Goal: Task Accomplishment & Management: Complete application form

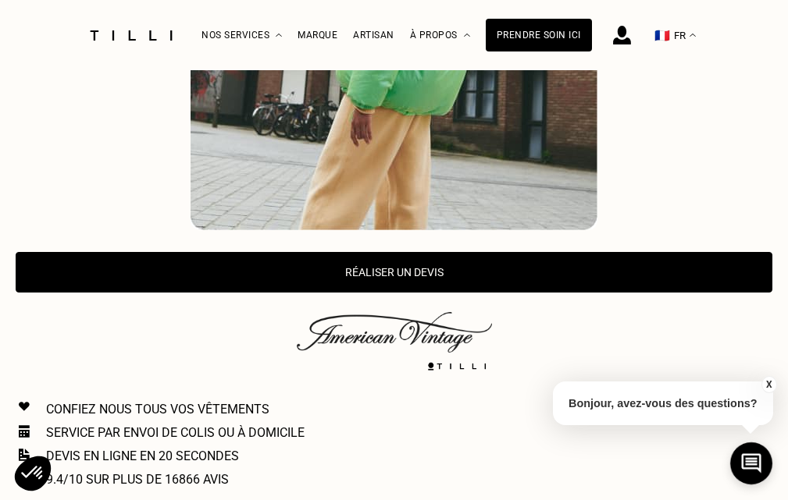
scroll to position [625, 0]
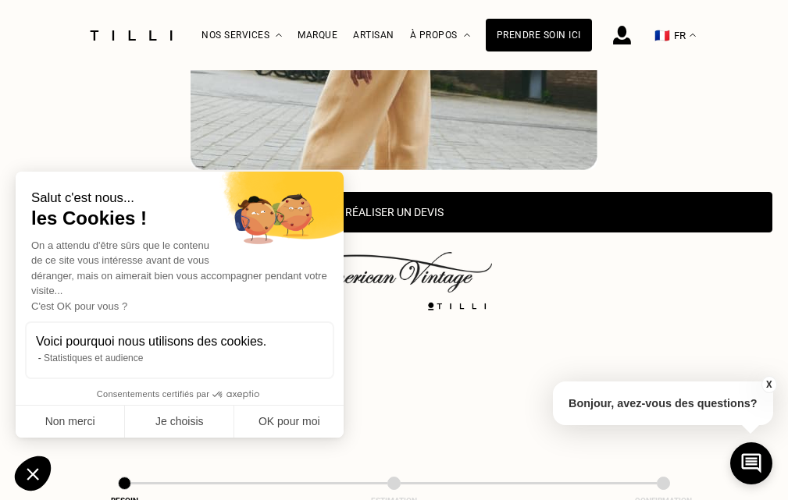
click at [230, 211] on div "Salut c'est nous... les Cookies !" at bounding box center [179, 210] width 297 height 40
drag, startPoint x: 279, startPoint y: 421, endPoint x: 400, endPoint y: 272, distance: 191.9
click at [279, 421] on button "OK pour moi" at bounding box center [288, 422] width 109 height 33
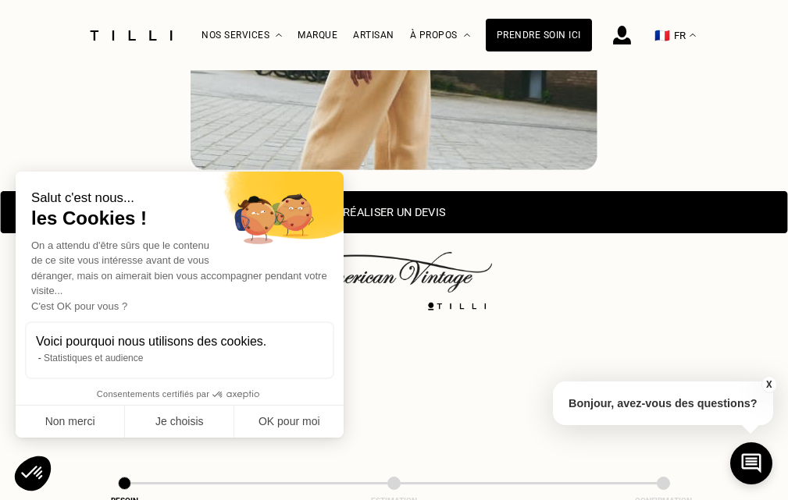
click at [407, 220] on button "Réaliser un devis" at bounding box center [394, 212] width 787 height 42
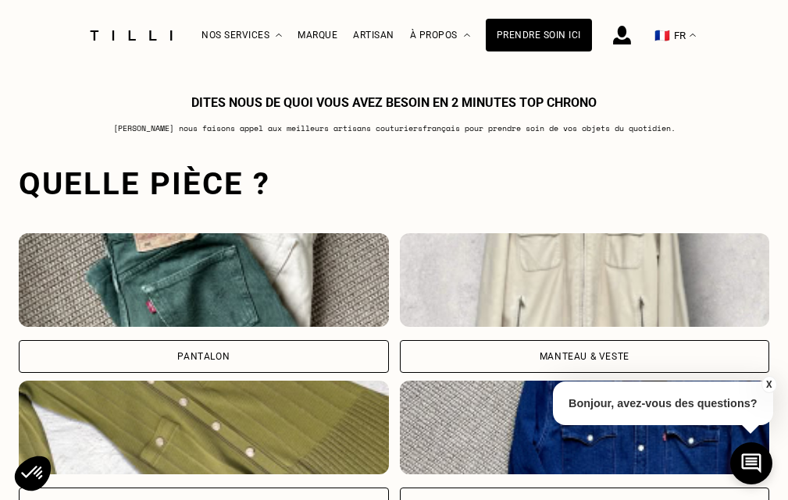
scroll to position [1164, 0]
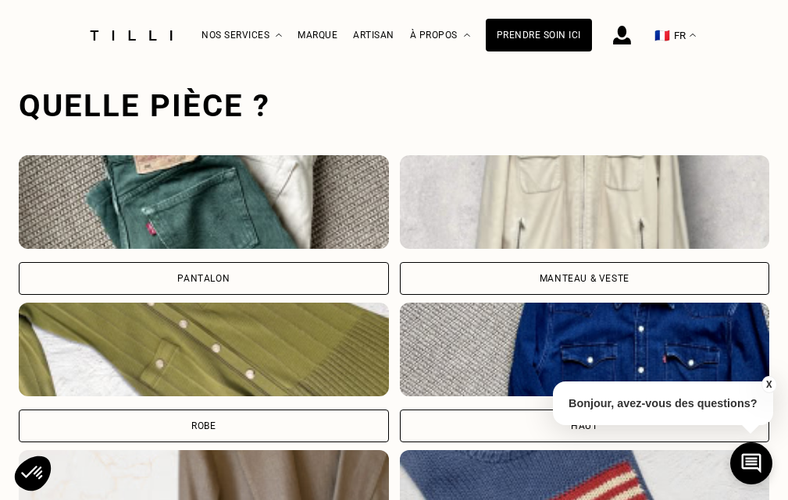
click at [153, 267] on div "Pantalon" at bounding box center [204, 278] width 370 height 33
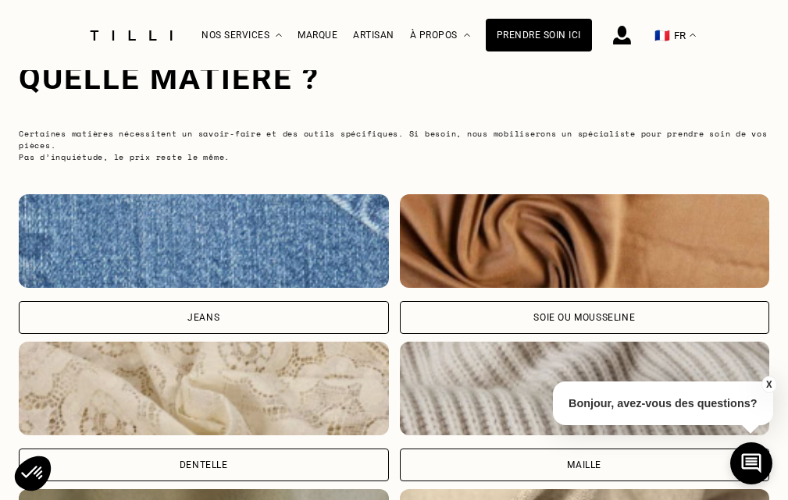
scroll to position [2169, 0]
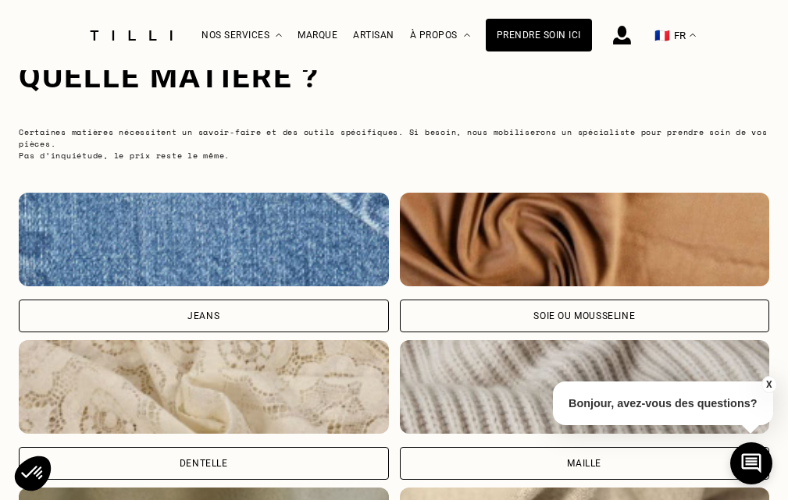
click at [234, 331] on div "Jeans" at bounding box center [204, 316] width 370 height 33
select select "FR"
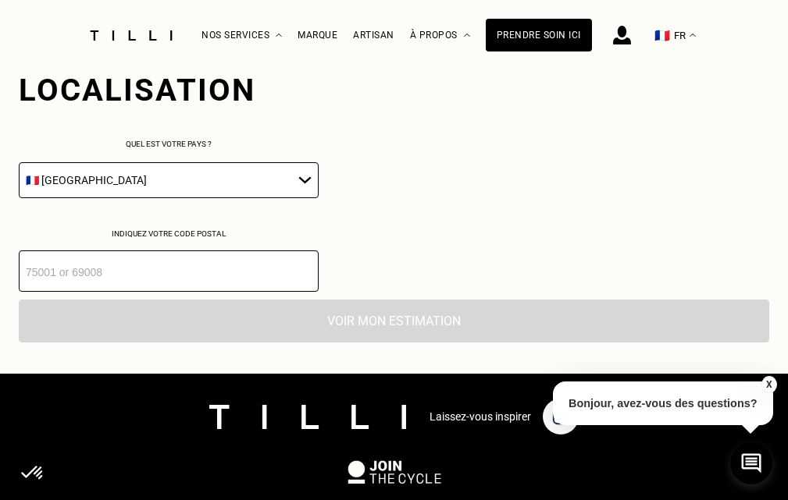
scroll to position [2918, 0]
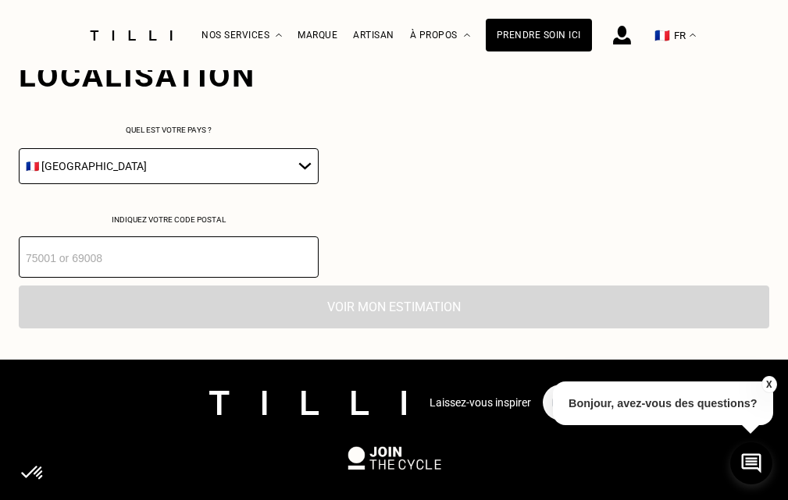
click at [154, 171] on select "🇩🇪 Allemagne 🇦🇹 Autriche 🇧🇪 Belgique 🇧🇬 Bulgarie 🇨🇾 Chypre 🇭🇷 Croatie 🇩🇰 Danema…" at bounding box center [169, 166] width 300 height 36
click at [153, 171] on select "🇩🇪 Allemagne 🇦🇹 Autriche 🇧🇪 Belgique 🇧🇬 Bulgarie 🇨🇾 Chypre 🇭🇷 Croatie 🇩🇰 Danema…" at bounding box center [169, 166] width 300 height 36
click at [130, 263] on input "number" at bounding box center [169, 257] width 300 height 41
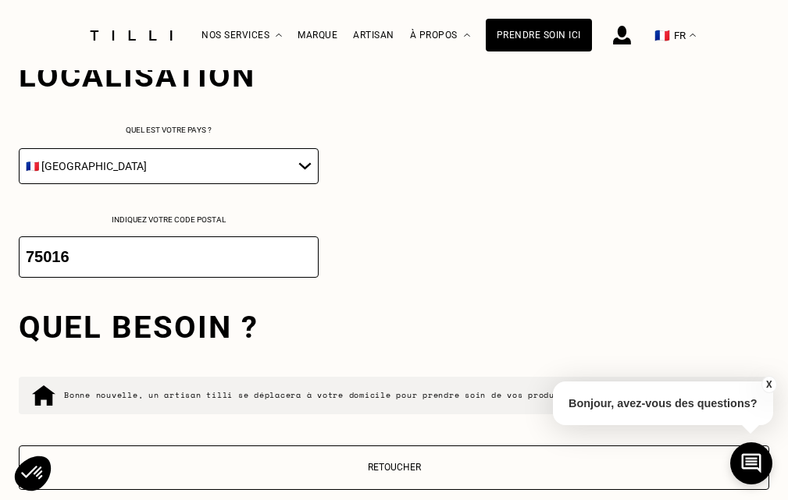
scroll to position [3174, 0]
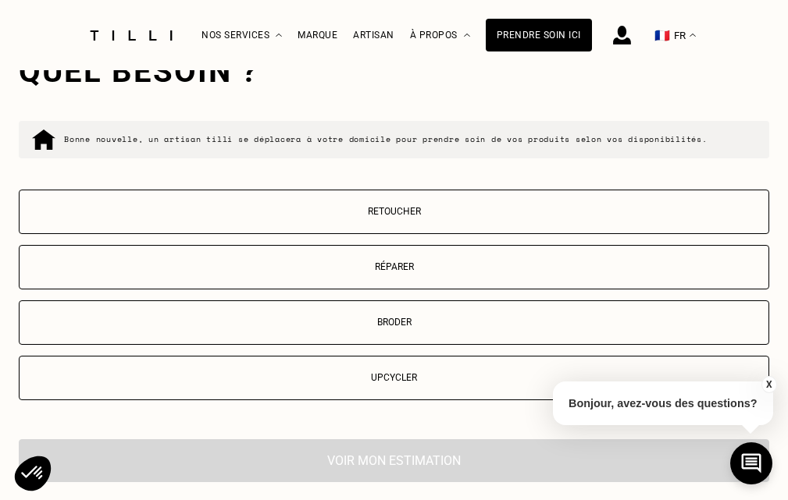
type input "75016"
click at [235, 215] on button "Retoucher" at bounding box center [394, 212] width 750 height 44
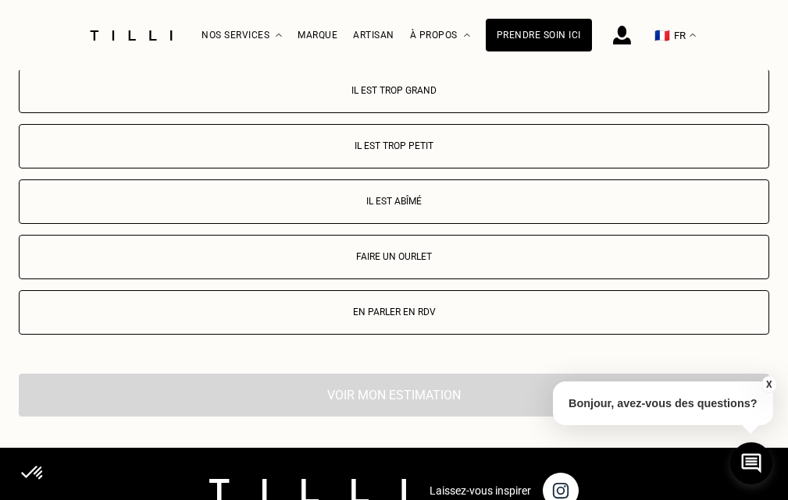
scroll to position [3585, 0]
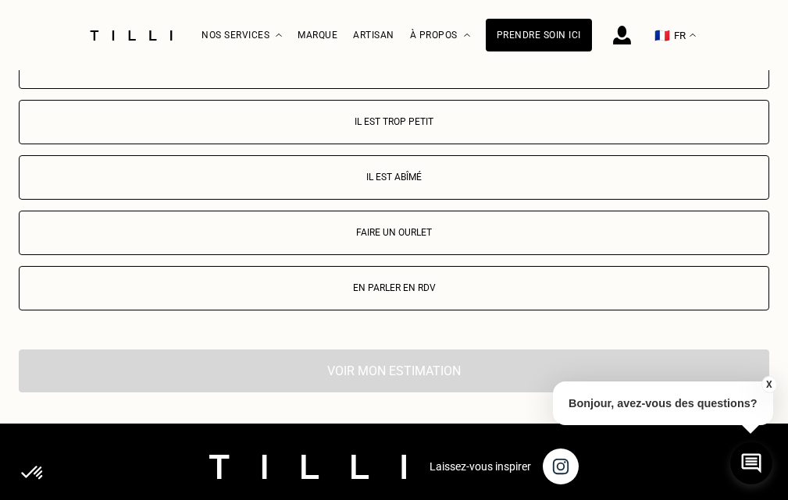
click at [259, 72] on p "Il est trop grand" at bounding box center [393, 66] width 733 height 11
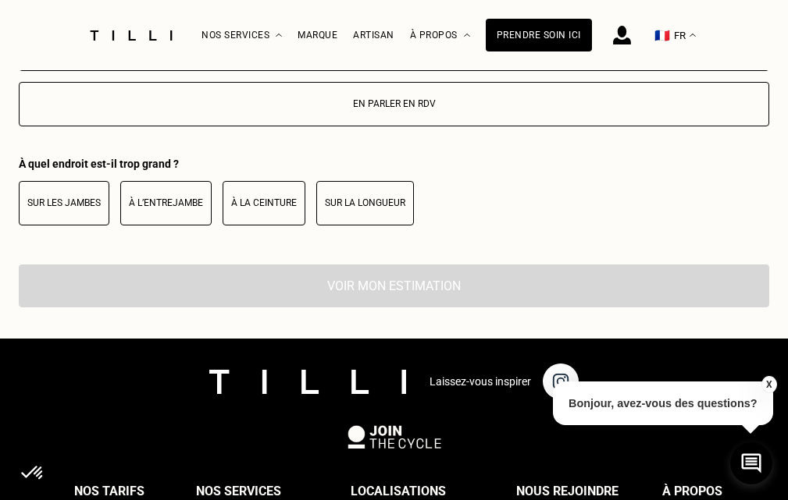
scroll to position [3750, 0]
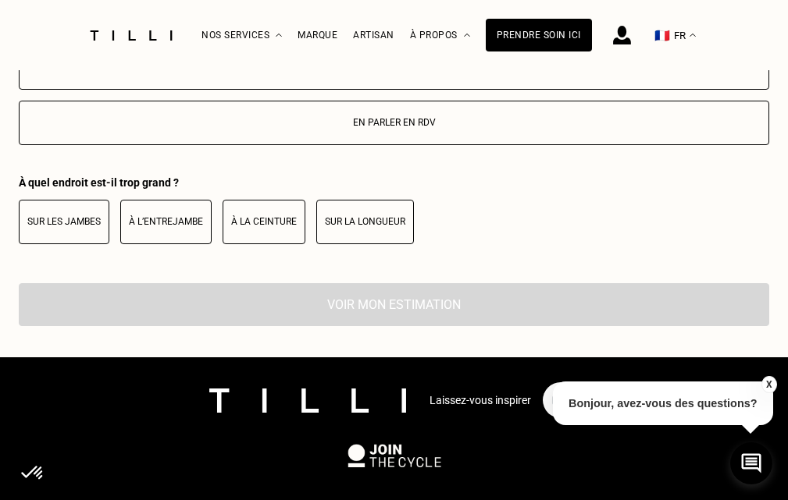
click at [77, 217] on button "Sur les jambes" at bounding box center [64, 222] width 91 height 44
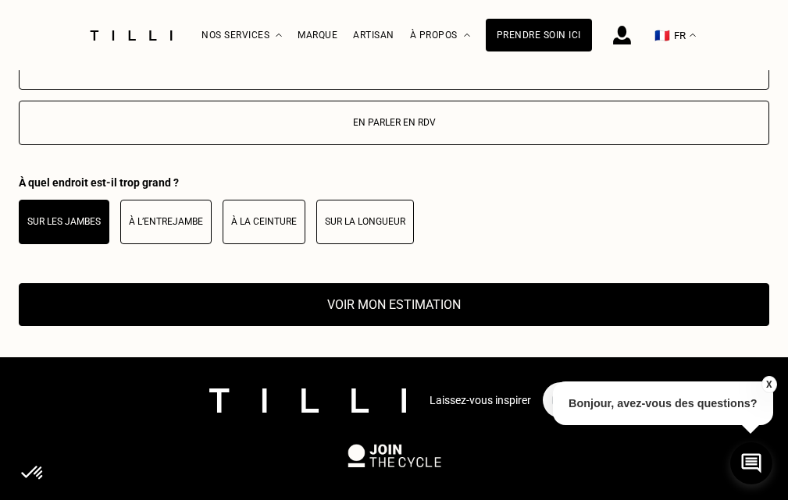
click at [240, 308] on button "Voir mon estimation" at bounding box center [394, 304] width 750 height 43
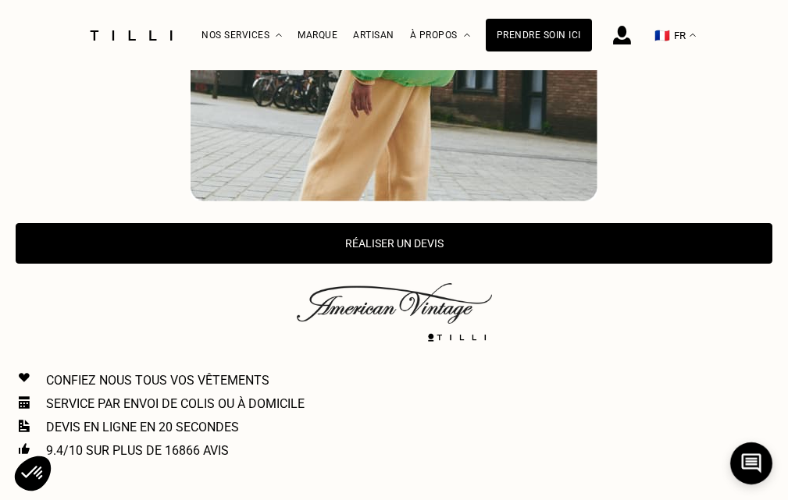
scroll to position [657, 0]
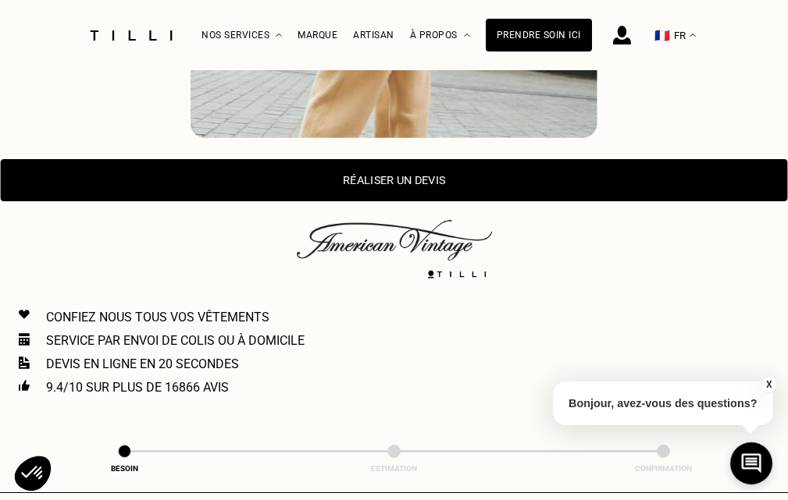
click at [299, 184] on button "Réaliser un devis" at bounding box center [394, 180] width 787 height 42
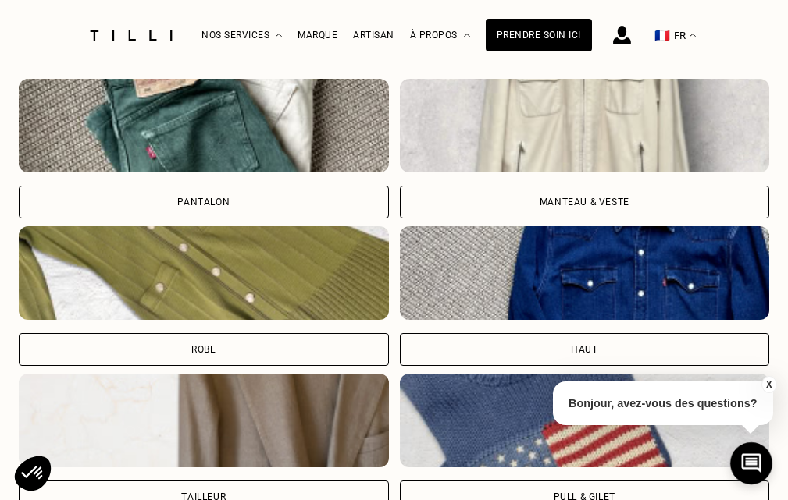
scroll to position [1242, 0]
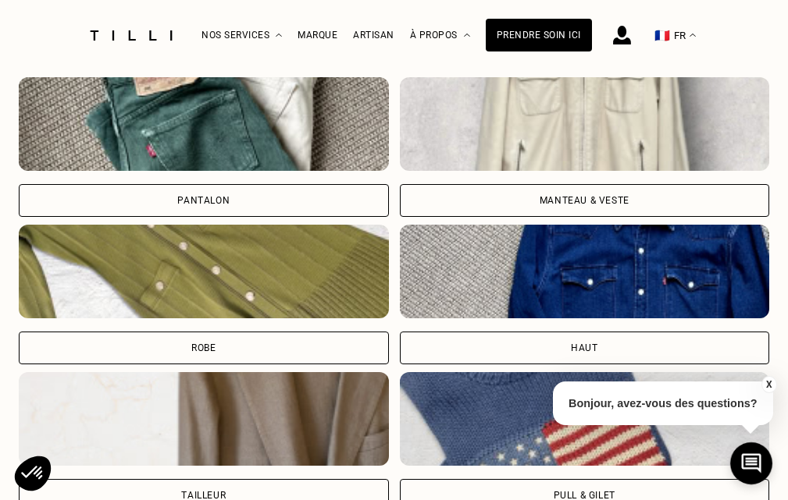
click at [524, 194] on div "Manteau & Veste" at bounding box center [585, 200] width 370 height 33
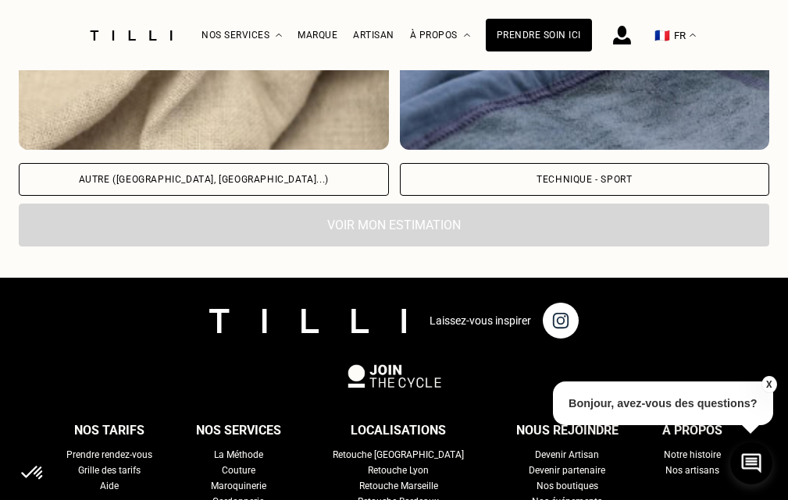
scroll to position [2794, 0]
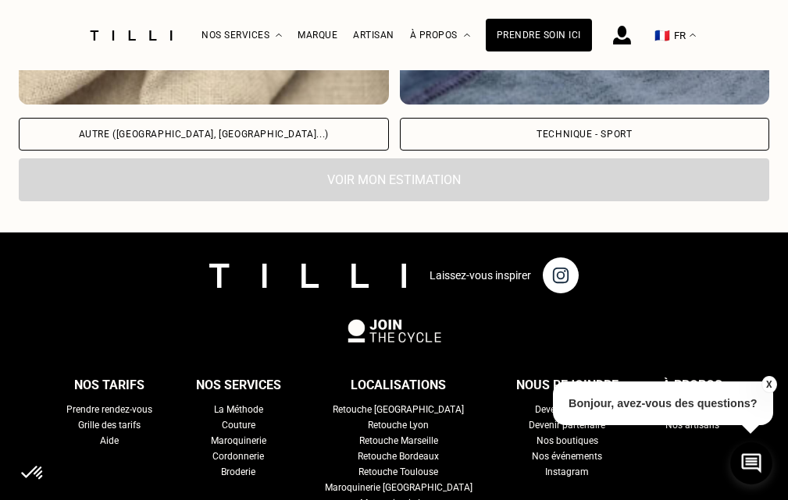
click at [173, 139] on div "Autre ([GEOGRAPHIC_DATA], [GEOGRAPHIC_DATA]...)" at bounding box center [204, 134] width 250 height 9
select select "FR"
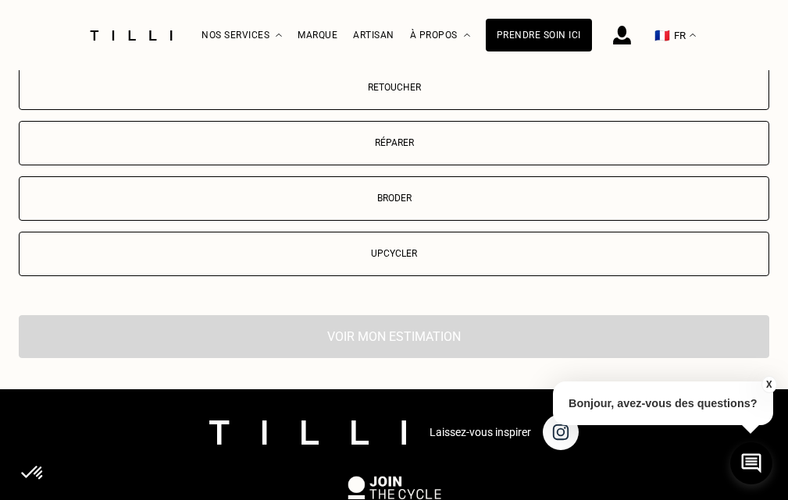
scroll to position [3308, 0]
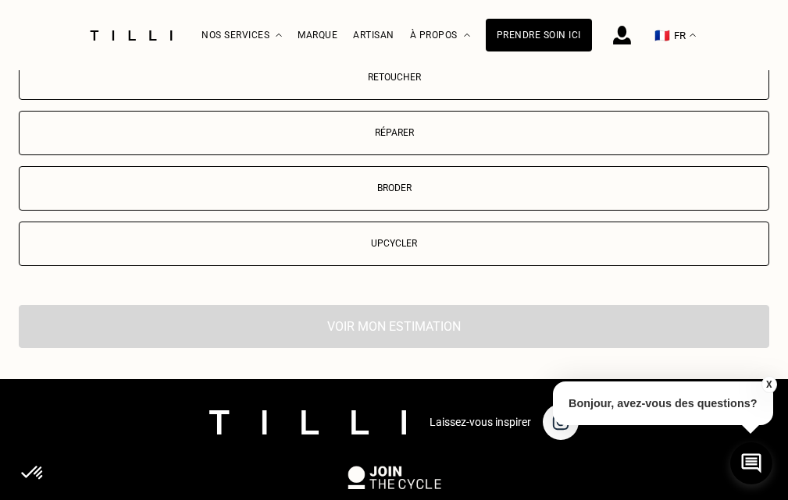
click at [258, 165] on div "Retoucher Réparer Broder Upcycler" at bounding box center [394, 160] width 750 height 211
click at [254, 155] on button "Réparer" at bounding box center [394, 133] width 750 height 44
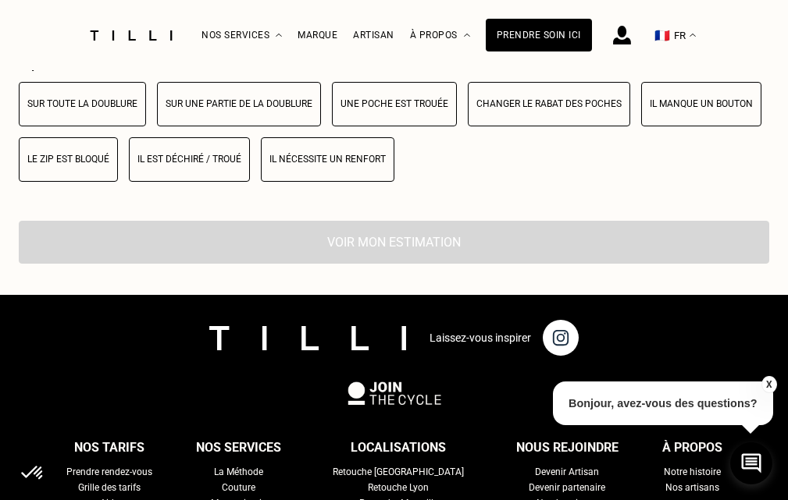
scroll to position [3585, 0]
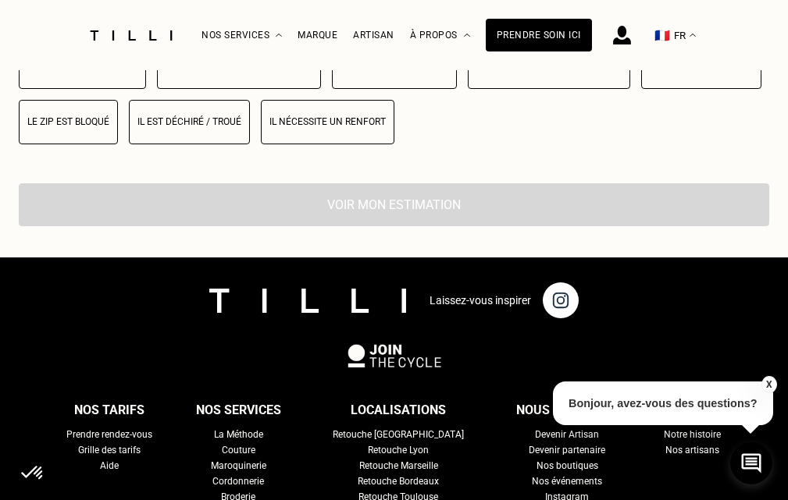
click at [203, 144] on button "Il est déchiré / troué" at bounding box center [189, 122] width 121 height 44
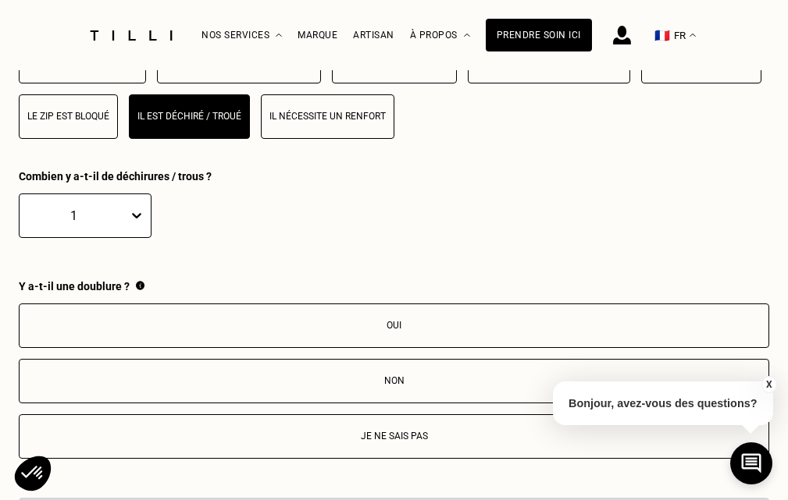
scroll to position [3584, 0]
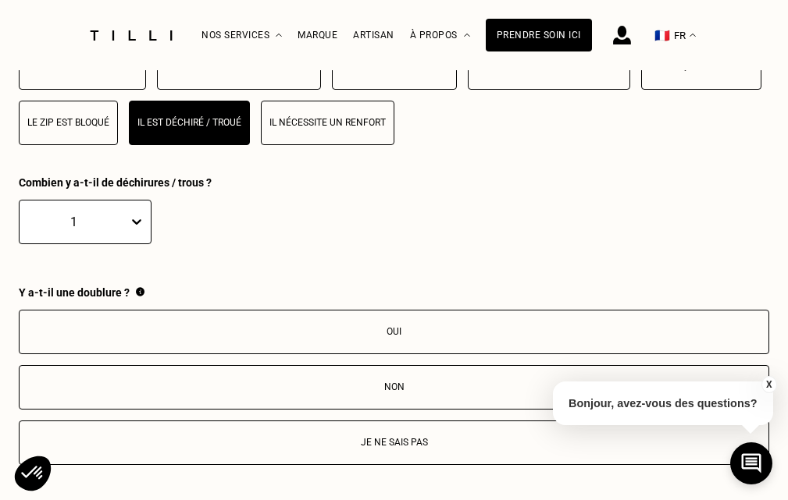
click at [333, 328] on button "Oui" at bounding box center [394, 332] width 750 height 44
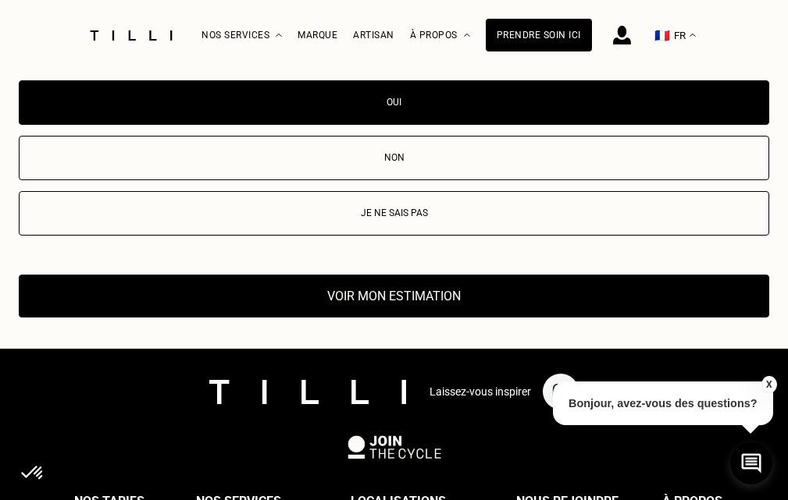
scroll to position [3818, 0]
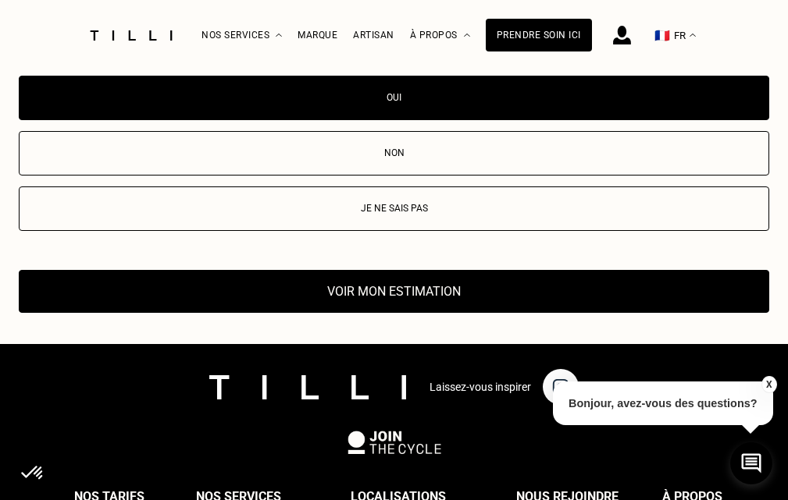
click at [377, 308] on button "Voir mon estimation" at bounding box center [394, 291] width 750 height 43
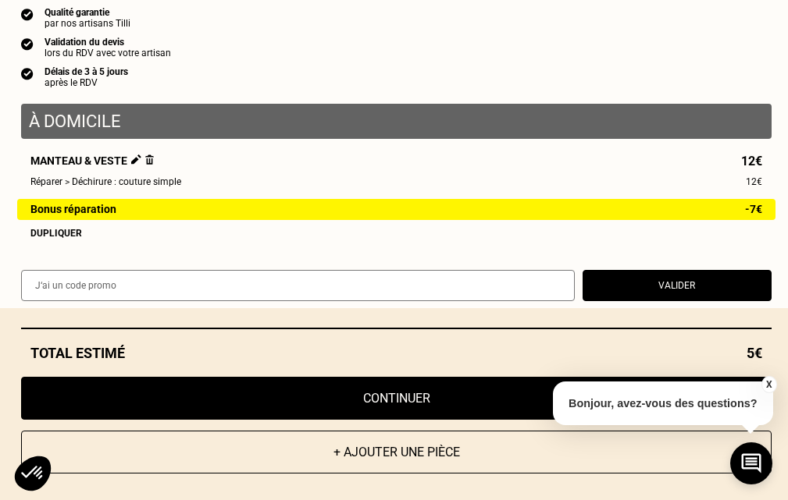
scroll to position [2959, 0]
drag, startPoint x: 518, startPoint y: 484, endPoint x: 351, endPoint y: 401, distance: 186.4
click at [351, 401] on div "+ Ajouter une pièce Continuer" at bounding box center [396, 431] width 750 height 108
click at [374, 411] on button "Continuer" at bounding box center [396, 398] width 750 height 43
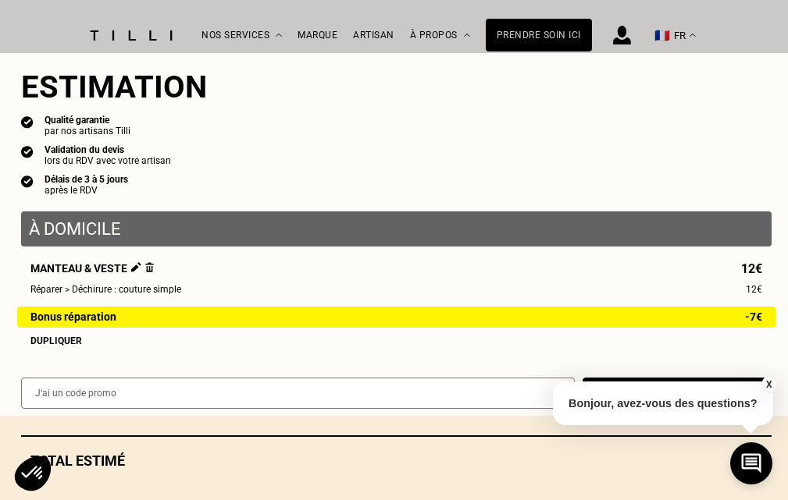
scroll to position [1699, 0]
select select "FR"
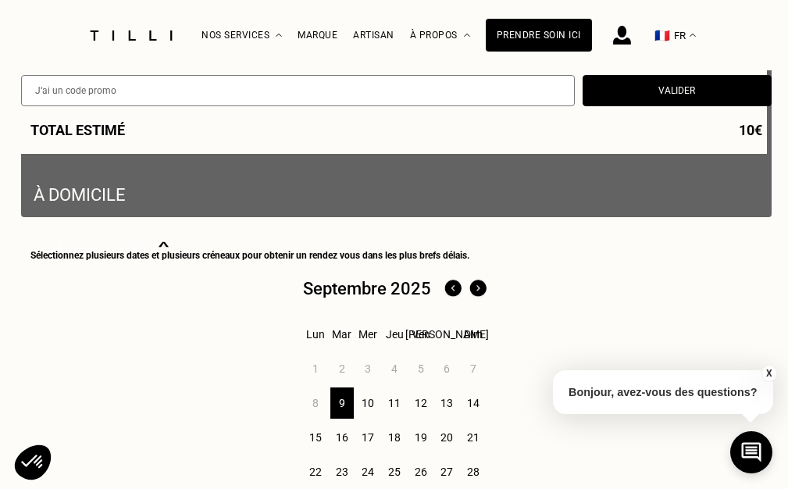
scroll to position [398, 0]
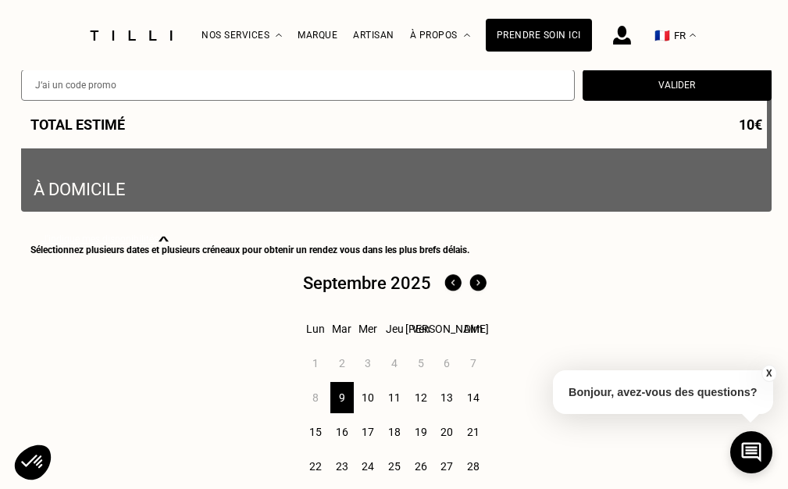
drag, startPoint x: 788, startPoint y: 499, endPoint x: 200, endPoint y: 336, distance: 610.0
click at [200, 336] on div "Septembre 2025 Lun Mar Mer Jeu Ven Sam Dim 1 2 3 4 5 6 7 8 9 10 11 12 13 14 15 …" at bounding box center [395, 394] width 731 height 247
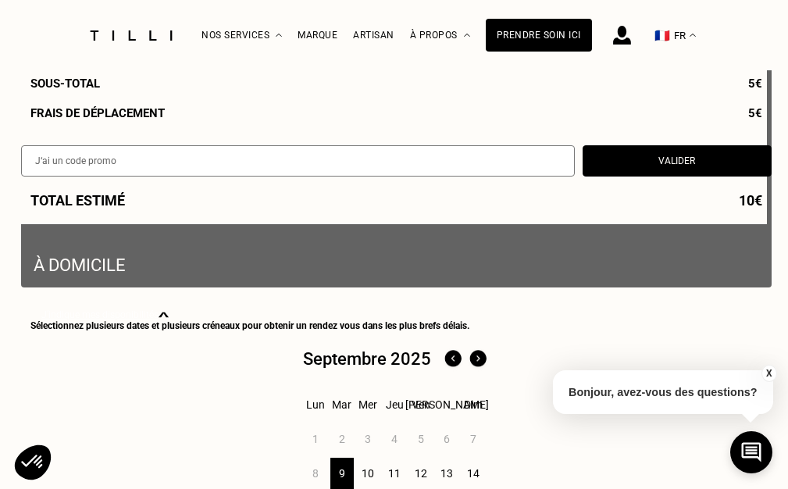
scroll to position [320, 0]
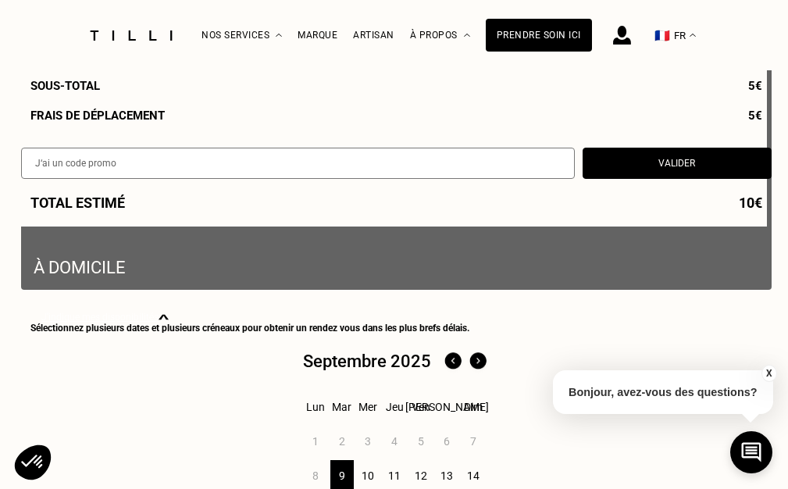
click at [125, 246] on p "À domicile" at bounding box center [396, 83] width 725 height 390
click at [107, 207] on div "Total [PERSON_NAME] 10€" at bounding box center [396, 202] width 750 height 16
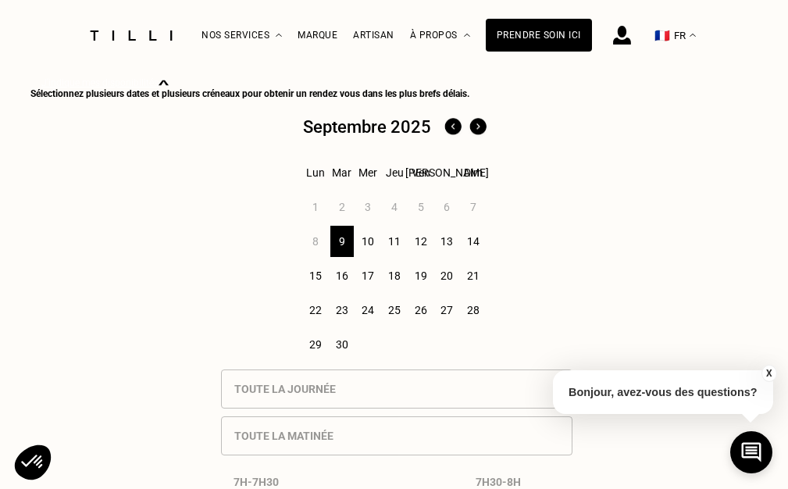
click at [350, 245] on div "9" at bounding box center [342, 241] width 24 height 31
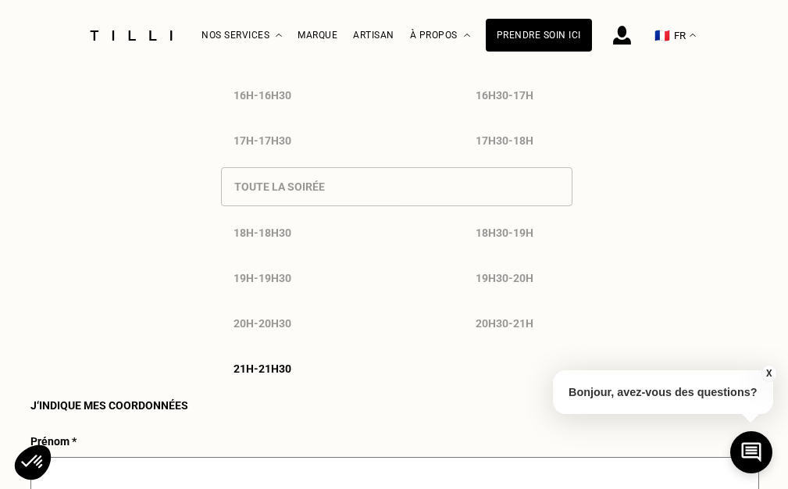
scroll to position [1430, 0]
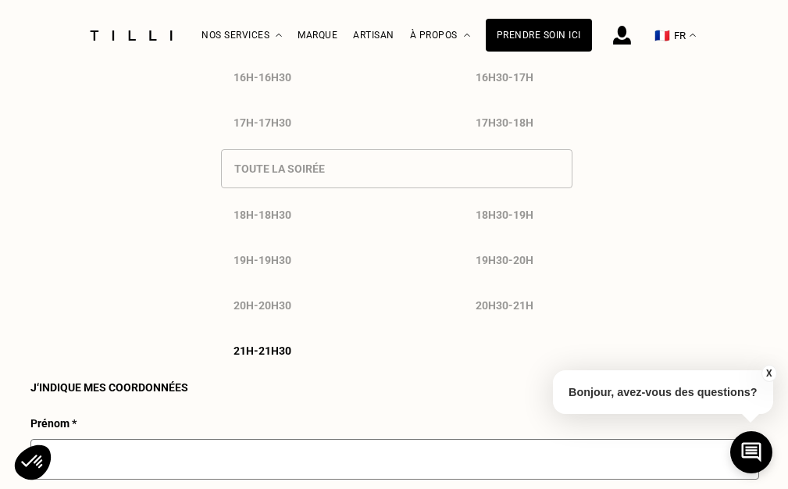
click at [327, 367] on div "21h - 21h30" at bounding box center [275, 350] width 109 height 37
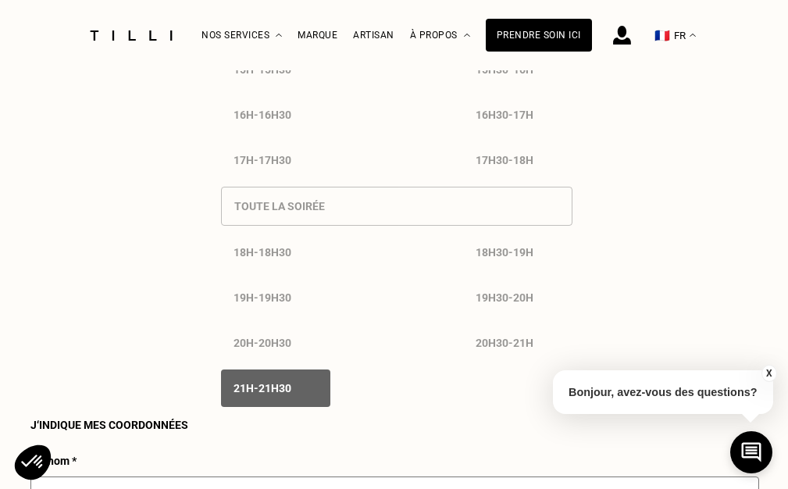
scroll to position [1468, 0]
